Goal: Navigation & Orientation: Find specific page/section

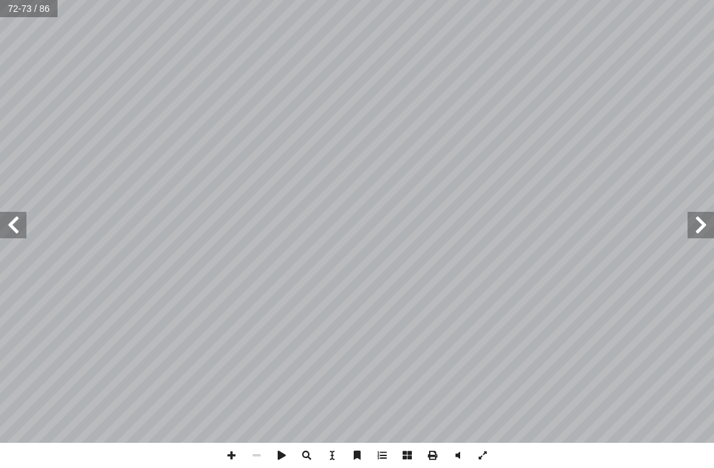
click at [11, 227] on span at bounding box center [13, 225] width 26 height 26
click at [702, 220] on span at bounding box center [701, 225] width 26 height 26
click at [21, 218] on span at bounding box center [13, 225] width 26 height 26
click at [706, 220] on span at bounding box center [701, 225] width 26 height 26
click at [19, 217] on span at bounding box center [13, 225] width 26 height 26
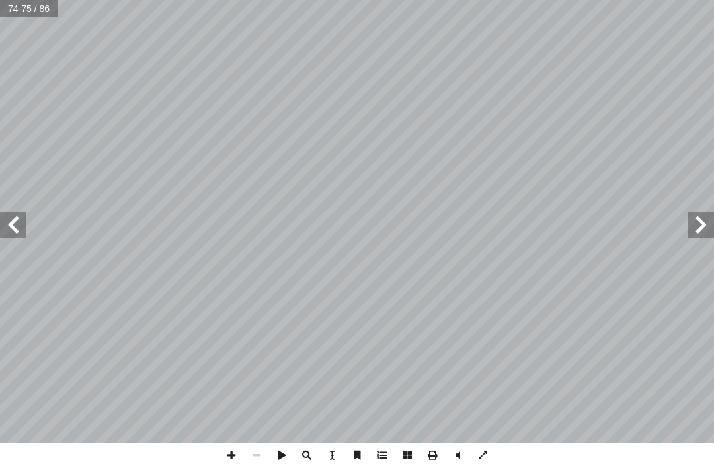
click at [696, 220] on span at bounding box center [701, 225] width 26 height 26
click at [14, 218] on span at bounding box center [13, 225] width 26 height 26
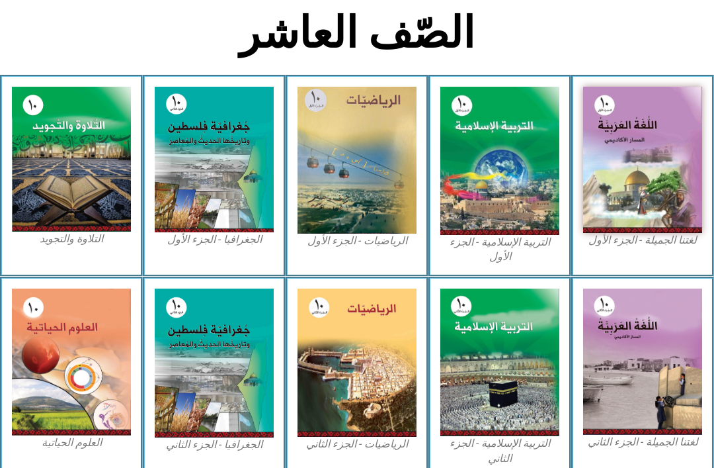
scroll to position [302, 0]
click at [530, 193] on img at bounding box center [499, 161] width 119 height 148
